Goal: Information Seeking & Learning: Learn about a topic

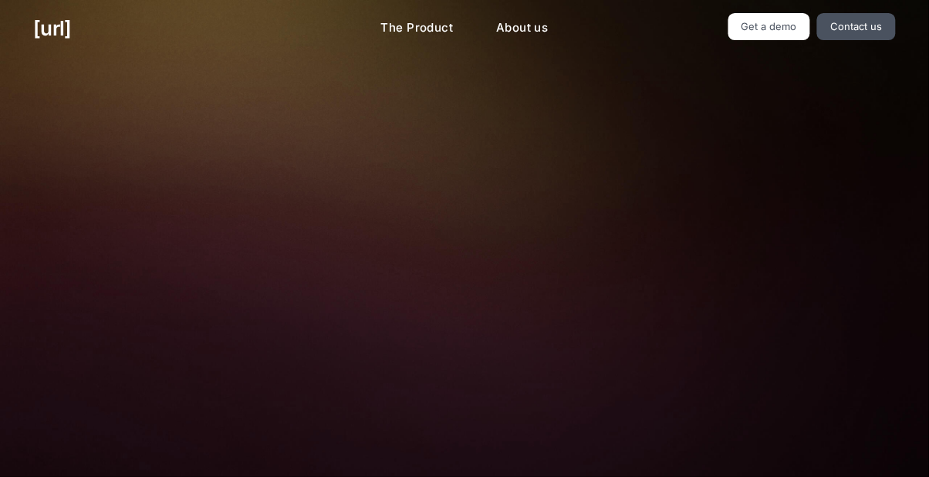
click at [89, 254] on div "🚀 See how Black.[PERSON_NAME] conversion-focused retail. See how behavioural da…" at bounding box center [464, 338] width 929 height 562
click at [750, 35] on link "Get a demo" at bounding box center [769, 26] width 83 height 27
click at [59, 227] on div "🚀 See how Black.[PERSON_NAME] conversion-focused retail. See how behavioural da…" at bounding box center [464, 361] width 929 height 609
click at [60, 227] on div "🚀 See how Black.[PERSON_NAME] conversion-focused retail. See how behavioural da…" at bounding box center [464, 361] width 929 height 609
click at [58, 226] on div "🚀 See how Black.[PERSON_NAME] conversion-focused retail. See how behavioural da…" at bounding box center [464, 361] width 929 height 609
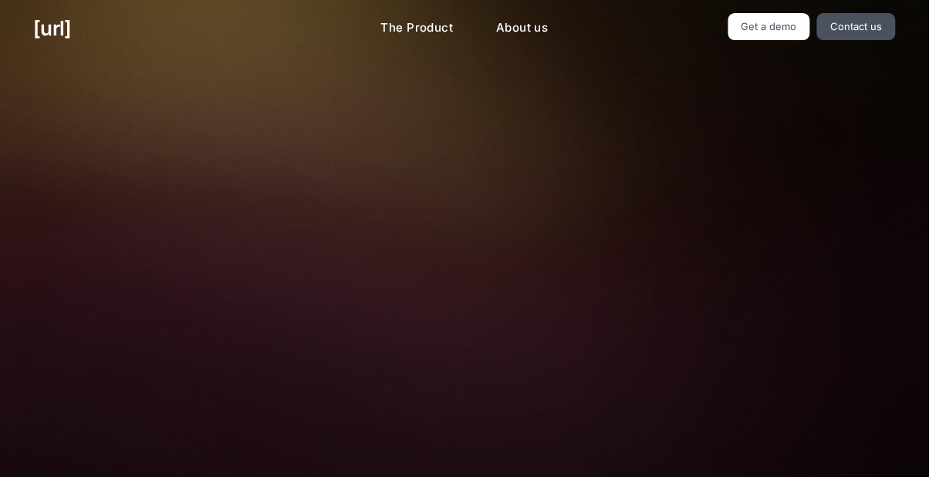
click at [59, 227] on div "🚀 See how Black.[PERSON_NAME] conversion-focused retail. See how behavioural da…" at bounding box center [464, 361] width 929 height 609
